Goal: Information Seeking & Learning: Learn about a topic

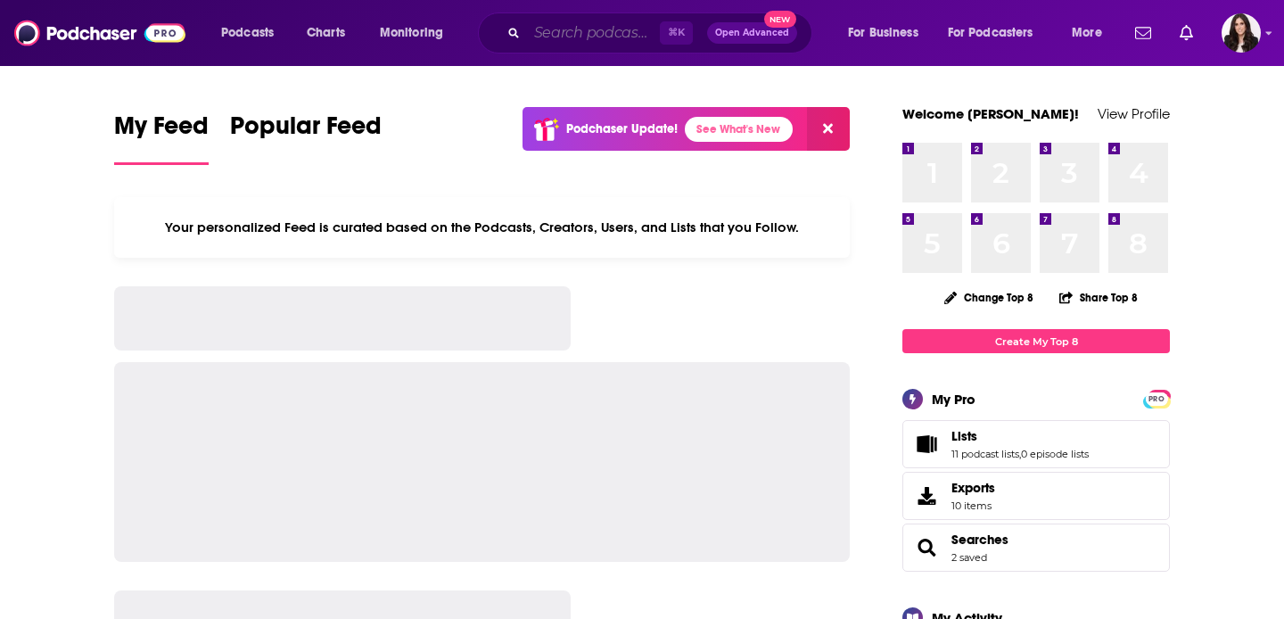
click at [580, 25] on input "Search podcasts, credits, & more..." at bounding box center [593, 33] width 133 height 29
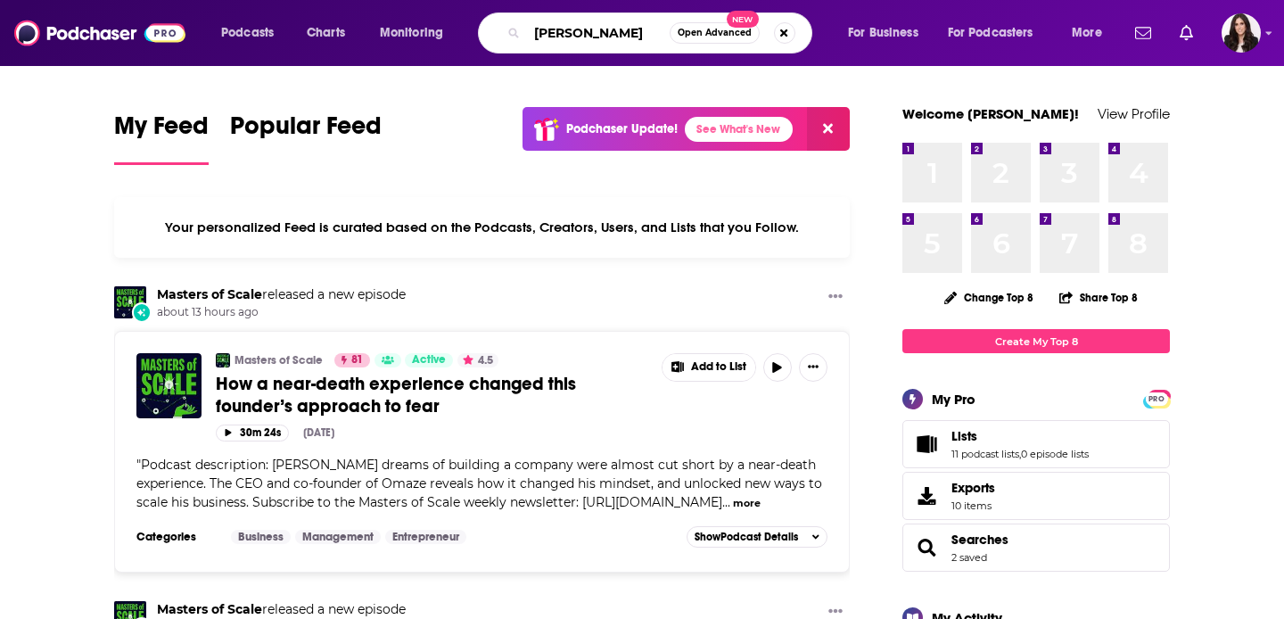
type input "[PERSON_NAME]"
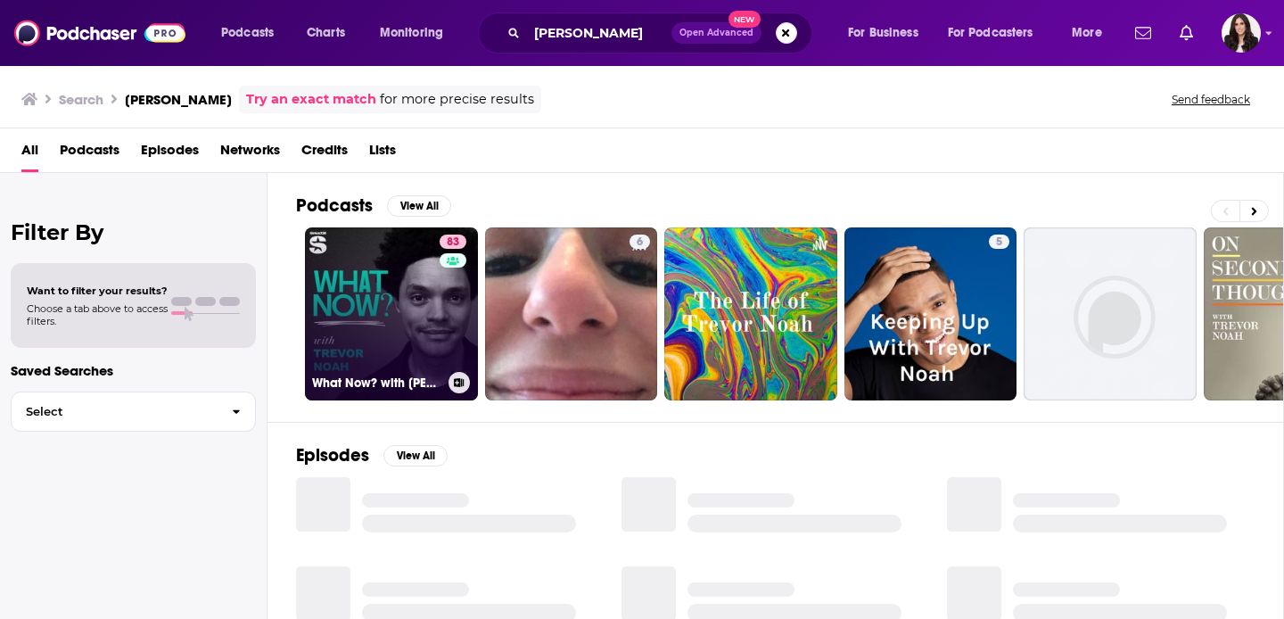
click at [394, 316] on link "83 What Now? with [PERSON_NAME]" at bounding box center [391, 313] width 173 height 173
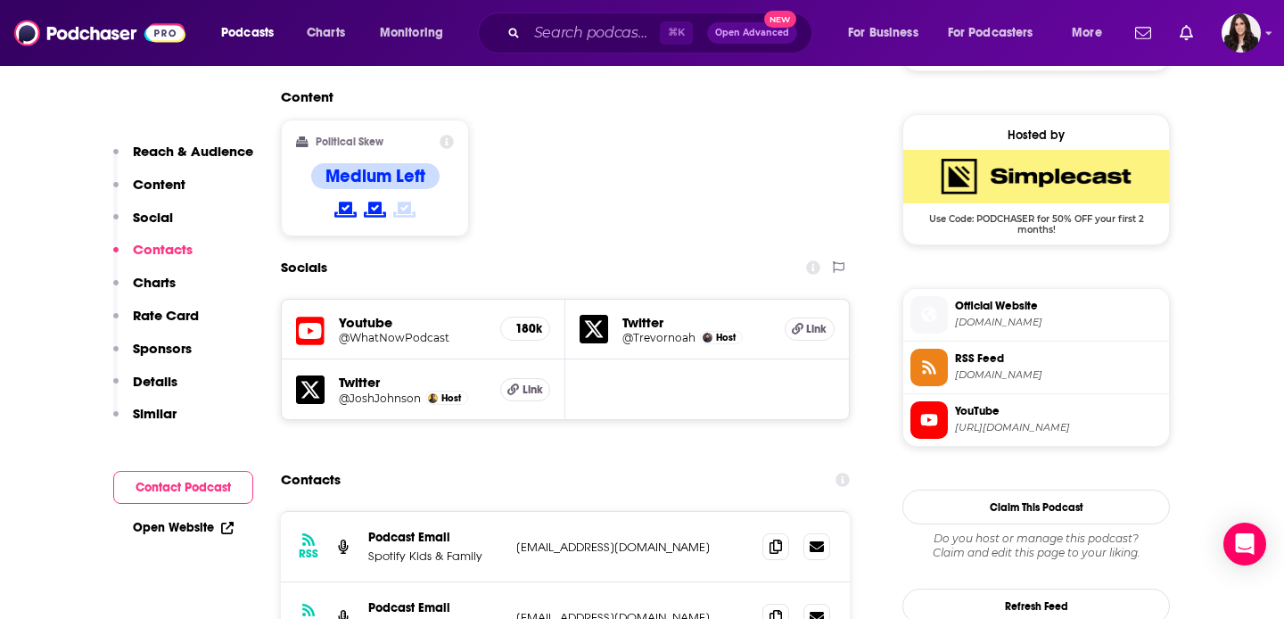
scroll to position [1541, 0]
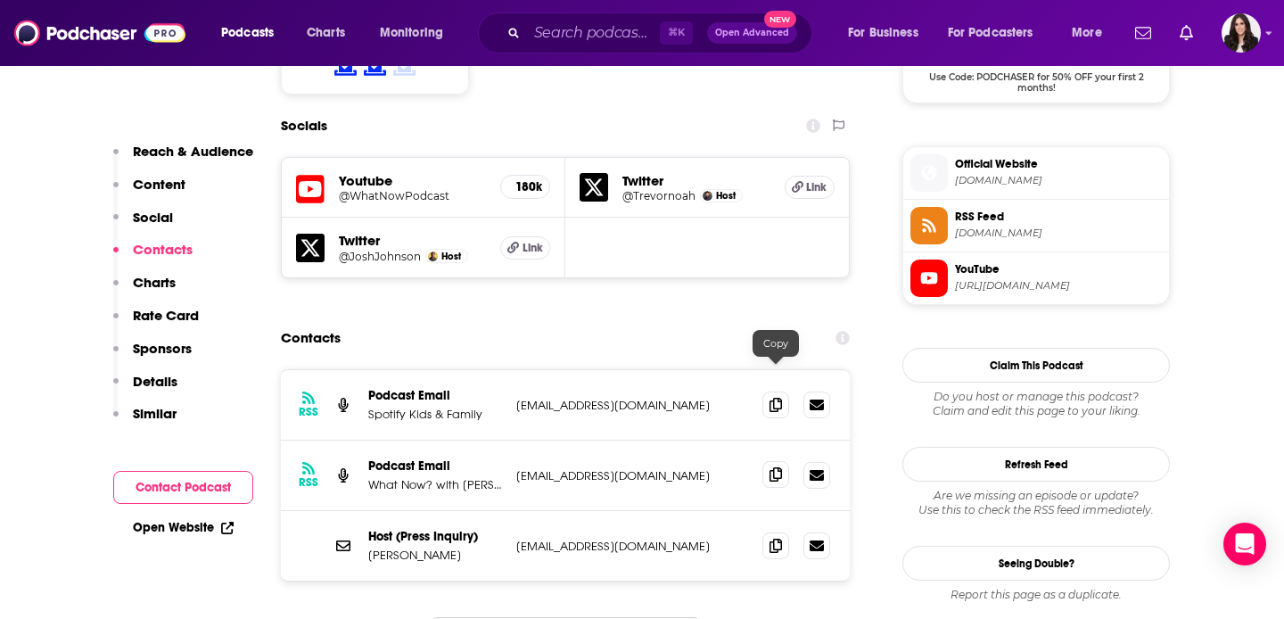
click at [770, 461] on span at bounding box center [775, 474] width 27 height 27
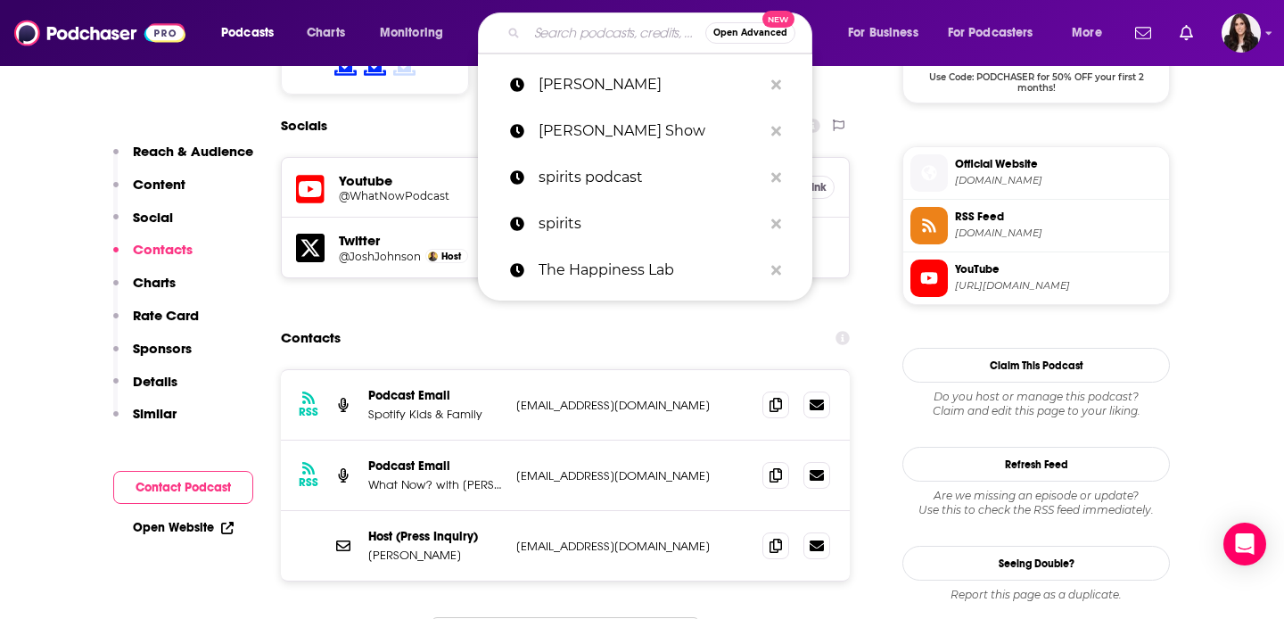
click at [596, 31] on input "Search podcasts, credits, & more..." at bounding box center [616, 33] width 178 height 29
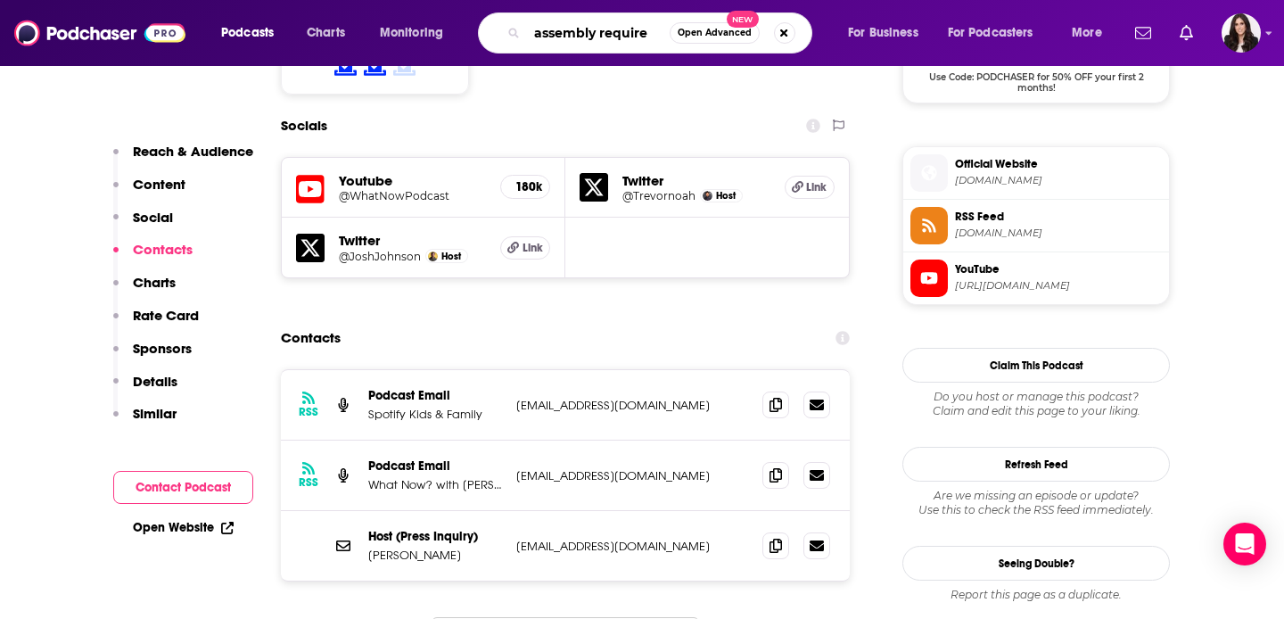
type input "assembly required"
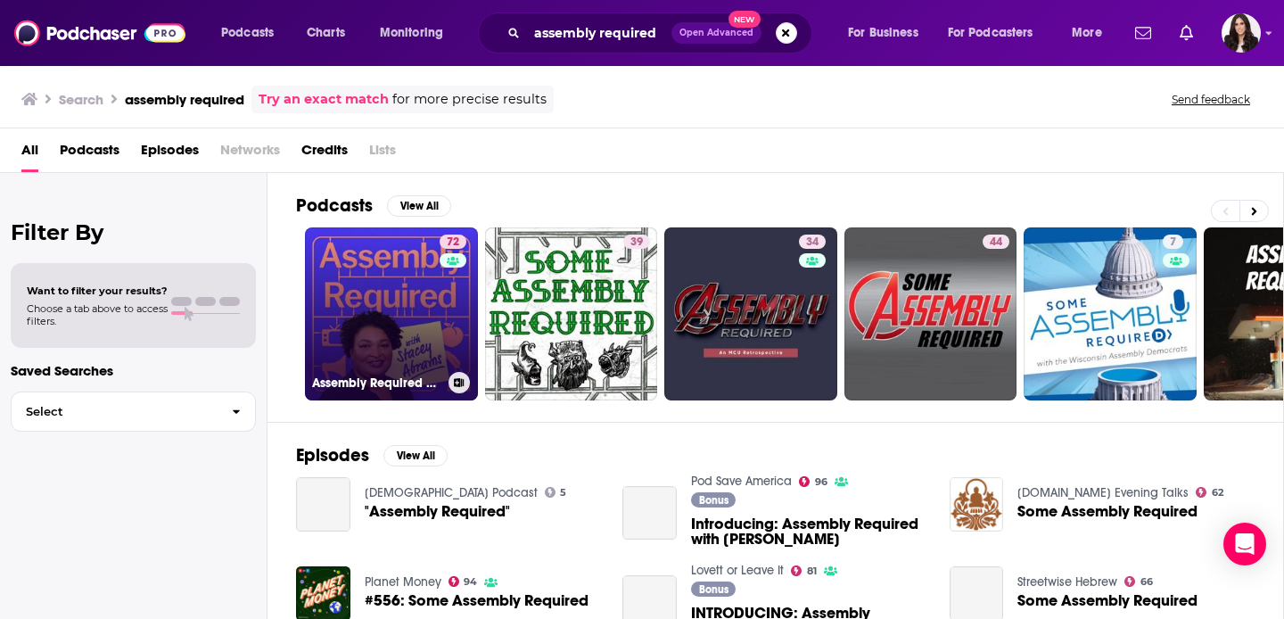
click at [380, 300] on link "72 Assembly Required with [PERSON_NAME]" at bounding box center [391, 313] width 173 height 173
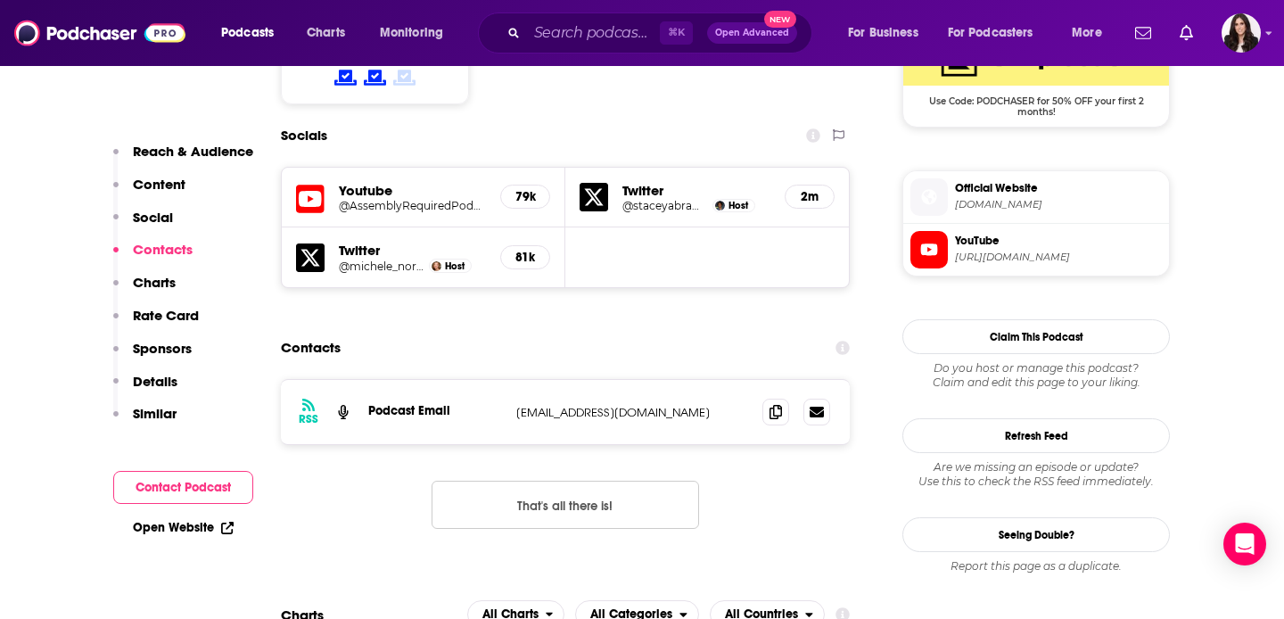
scroll to position [1533, 0]
